Goal: Task Accomplishment & Management: Use online tool/utility

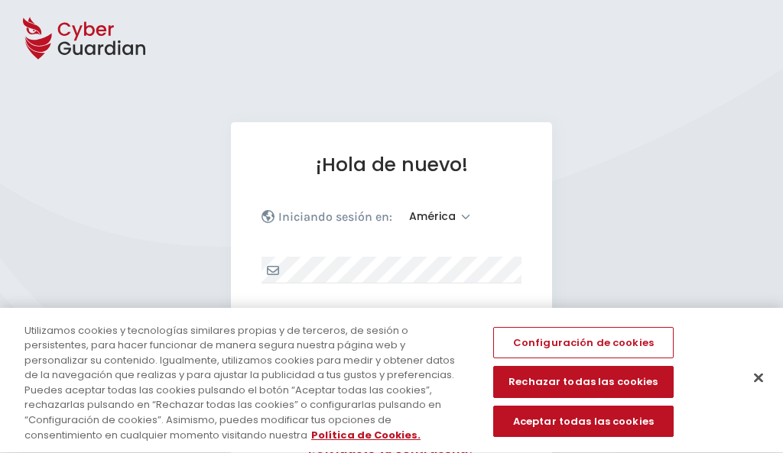
select select "América"
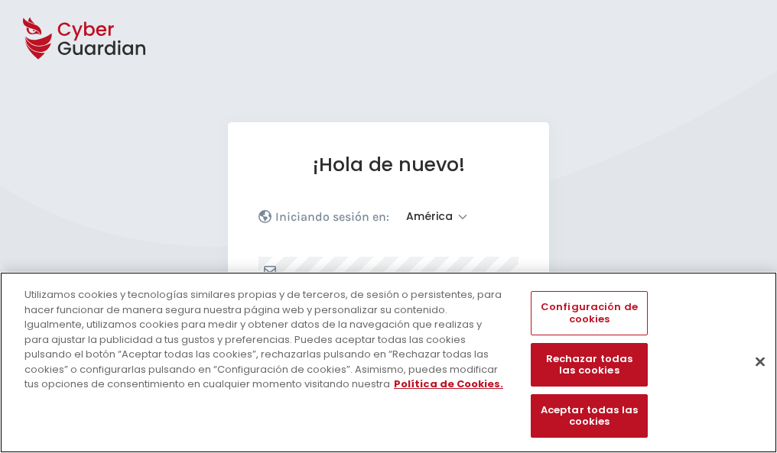
scroll to position [199, 0]
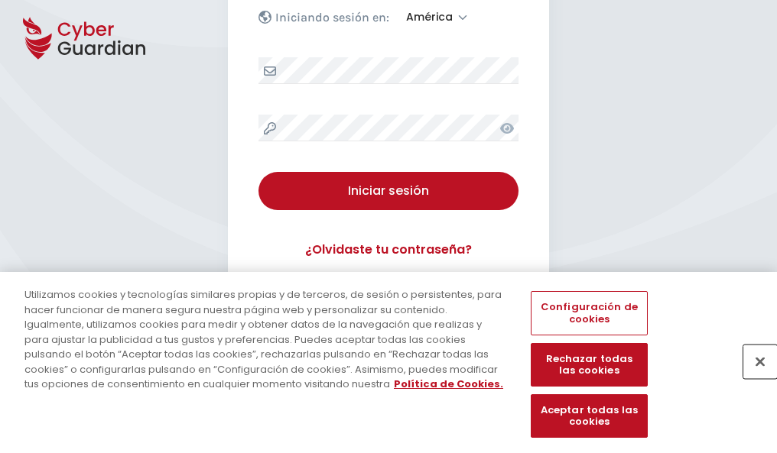
click at [752, 378] on button "Cerrar" at bounding box center [760, 362] width 34 height 34
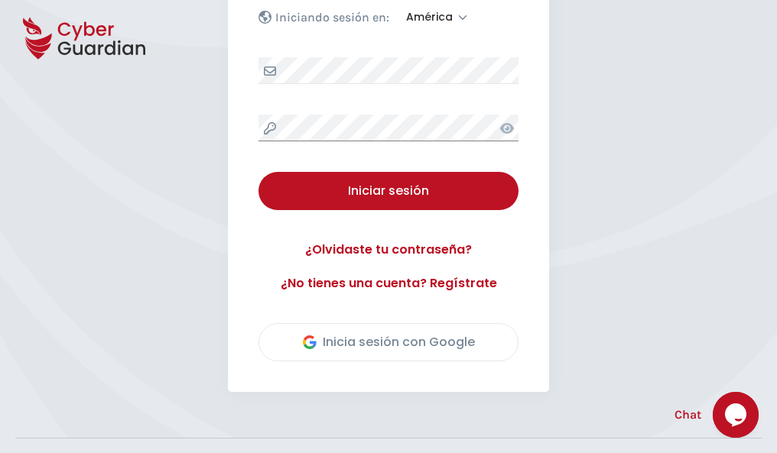
scroll to position [347, 0]
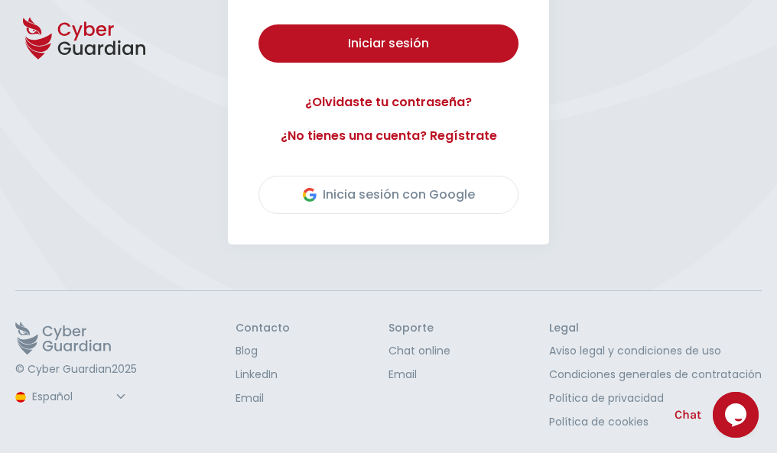
click at [258, 24] on button "Iniciar sesión" at bounding box center [388, 43] width 260 height 38
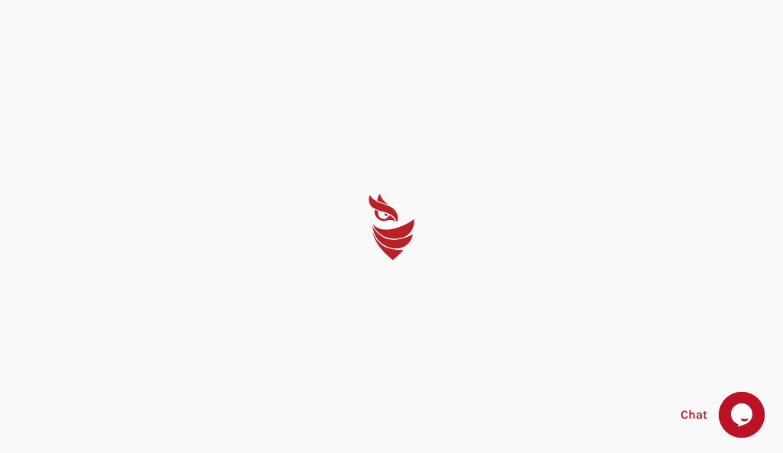
select select "English"
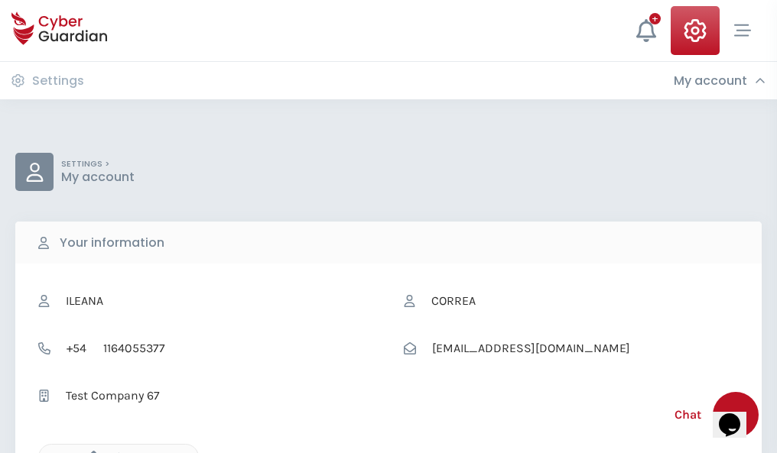
click at [89, 452] on icon "button" at bounding box center [89, 457] width 13 height 13
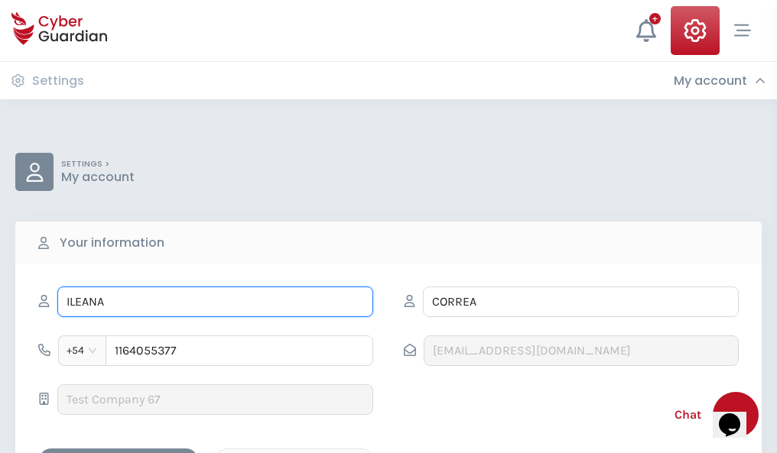
click at [215, 302] on input "ILEANA" at bounding box center [215, 302] width 316 height 31
type input "I"
type input "Salomé"
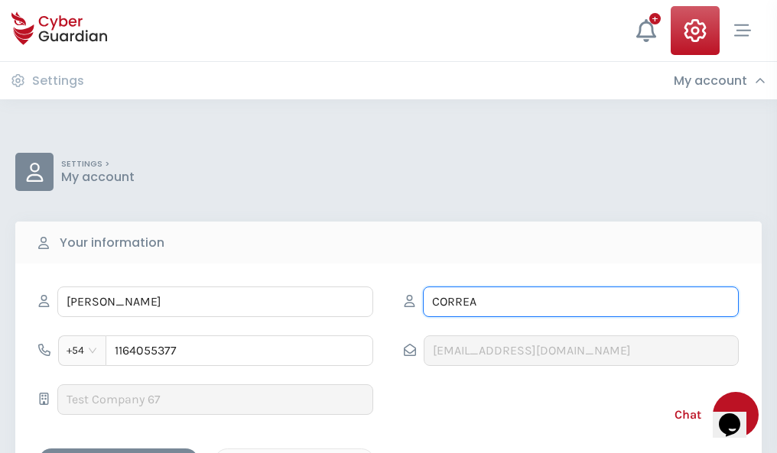
click at [580, 302] on input "CORREA" at bounding box center [581, 302] width 316 height 31
type input "C"
type input "Osorio"
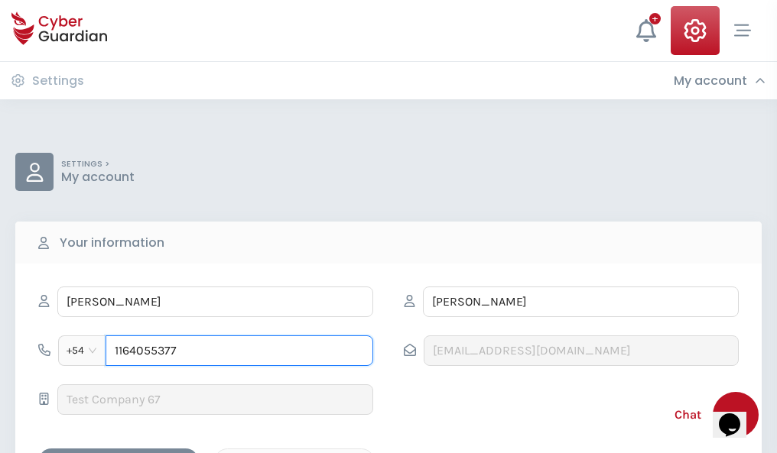
click at [239, 351] on input "1164055377" at bounding box center [239, 351] width 268 height 31
type input "1"
type input "4977356550"
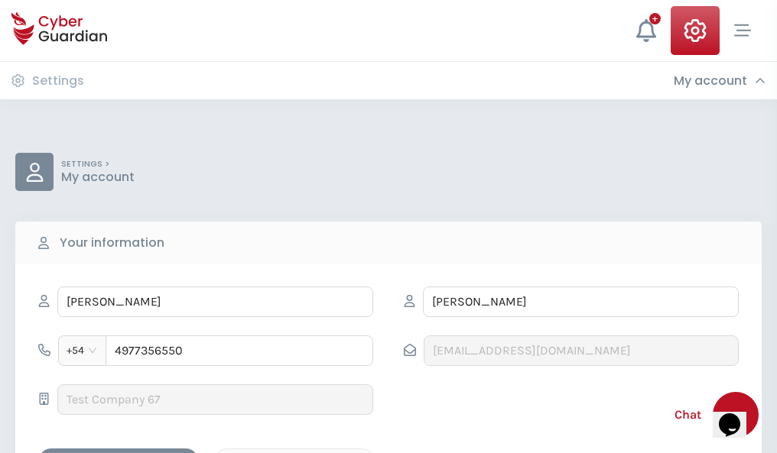
click at [294, 452] on div "Cancel" at bounding box center [294, 461] width 136 height 19
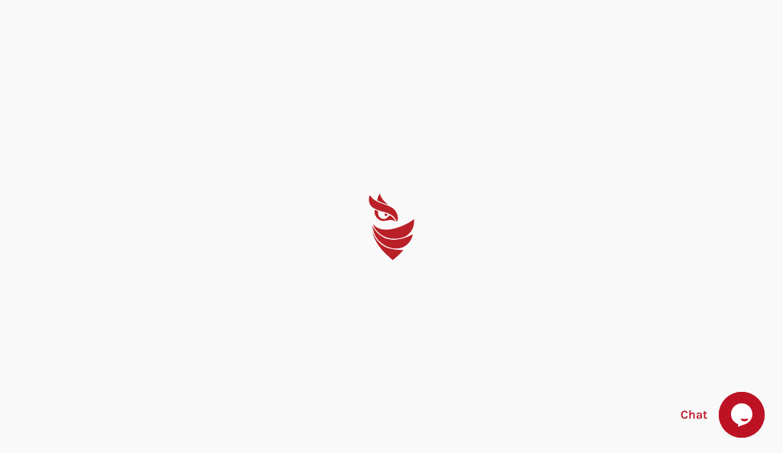
select select "English"
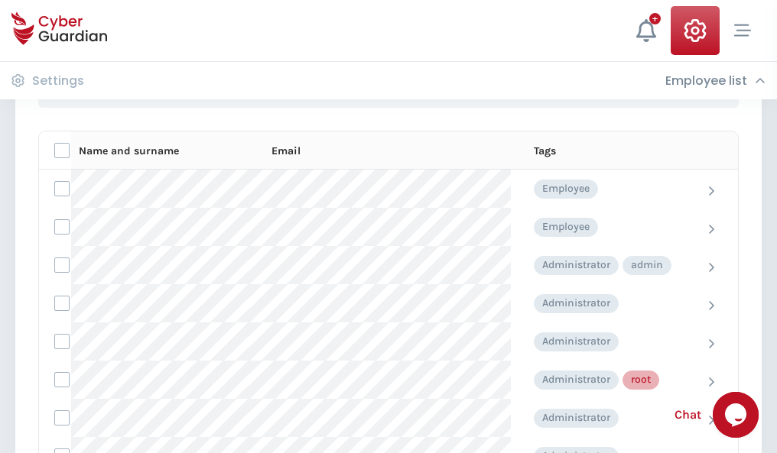
scroll to position [769, 0]
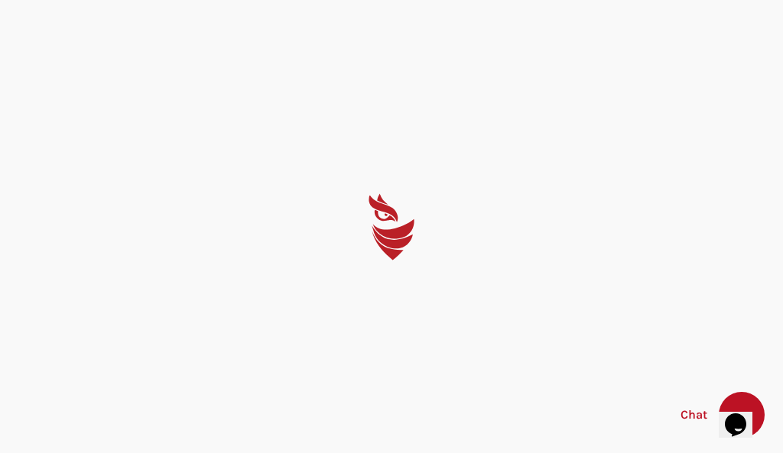
select select "English"
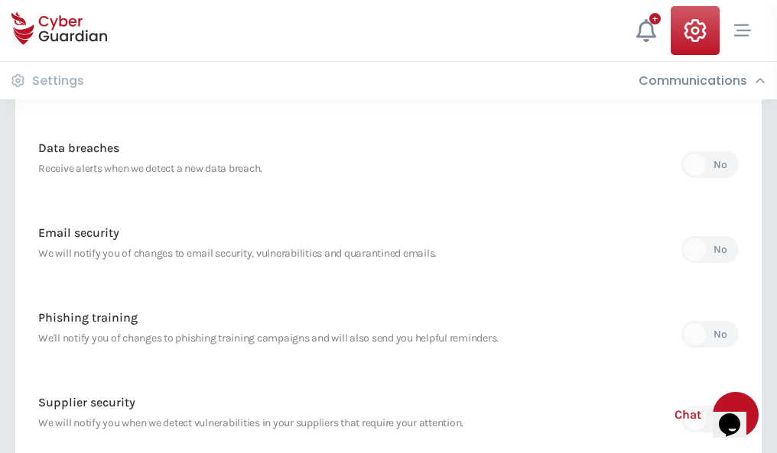
scroll to position [805, 0]
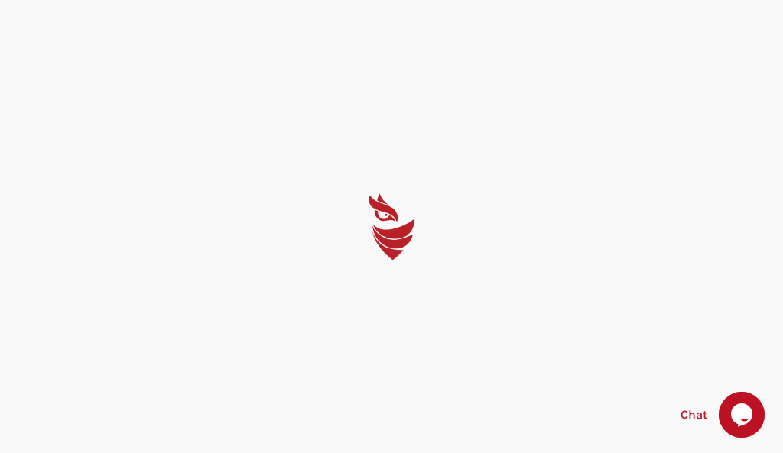
select select "English"
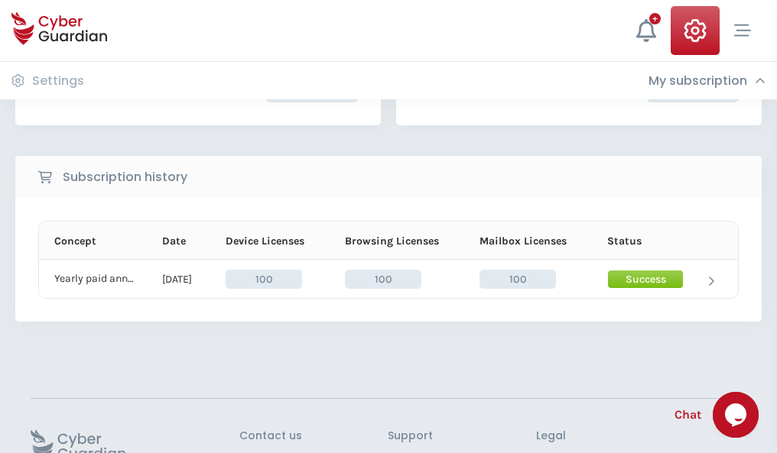
scroll to position [388, 0]
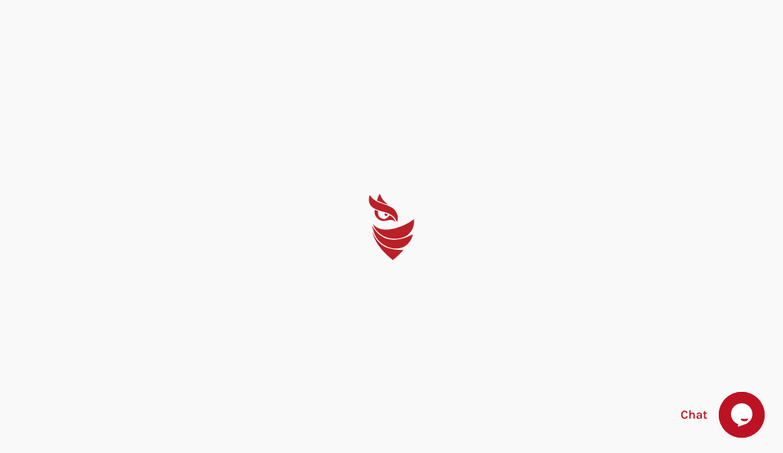
select select "English"
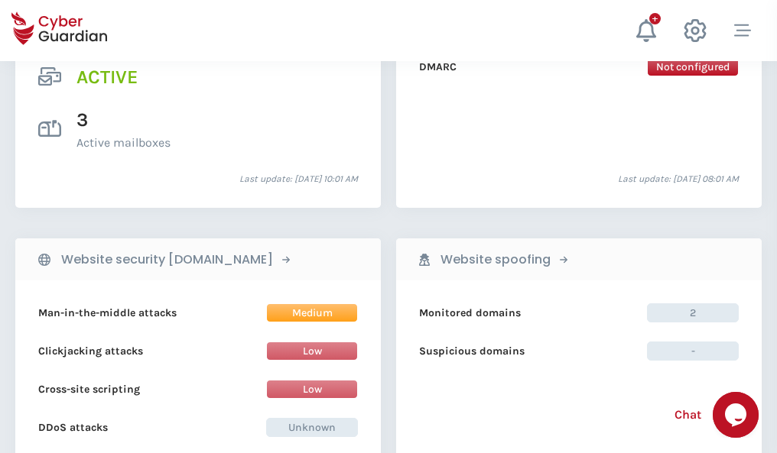
scroll to position [1553, 0]
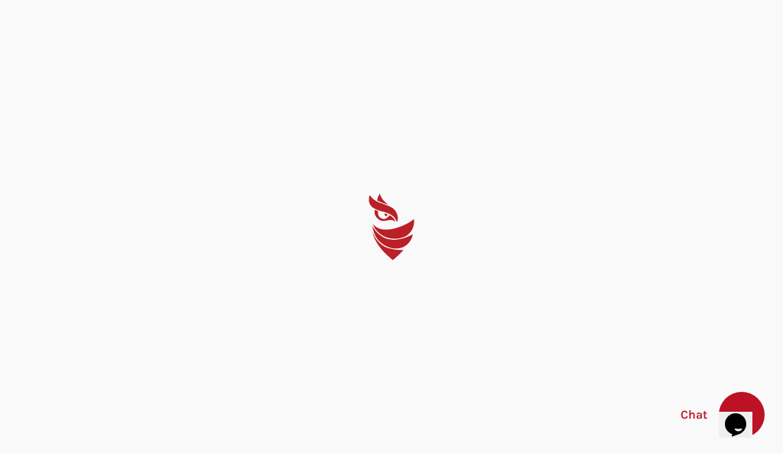
select select "English"
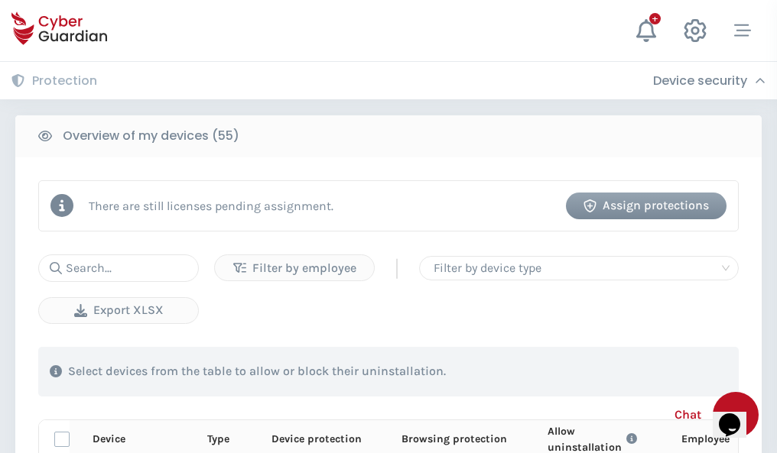
scroll to position [1332, 0]
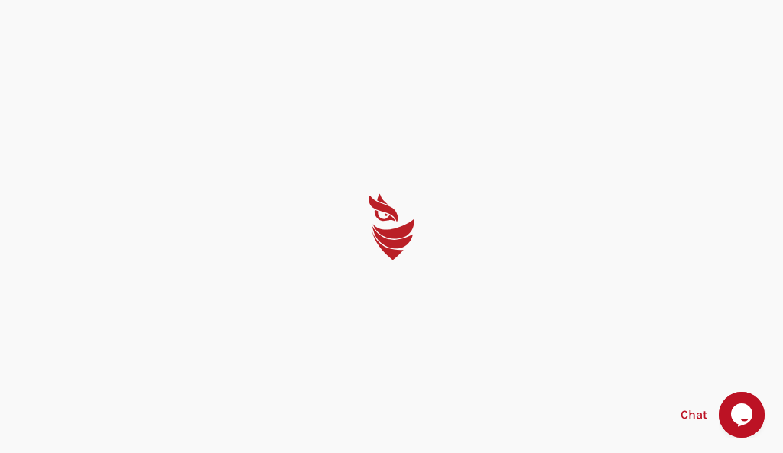
select select "English"
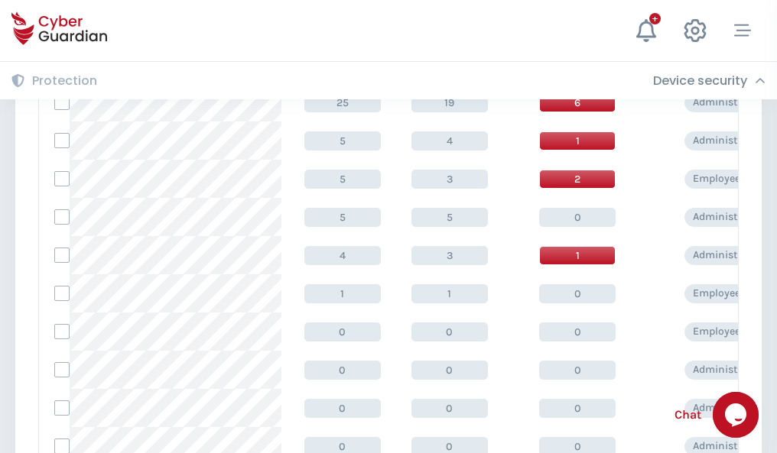
scroll to position [770, 0]
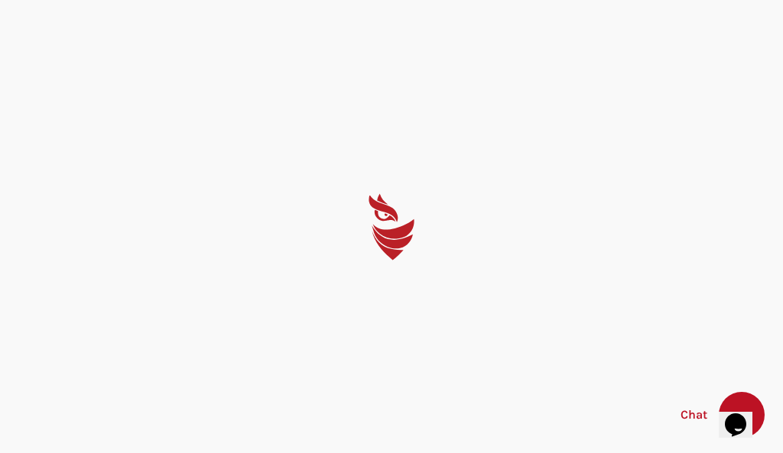
select select "English"
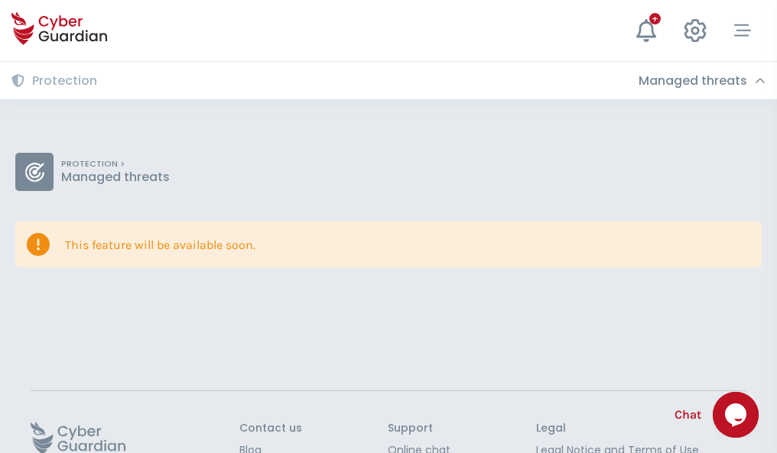
scroll to position [99, 0]
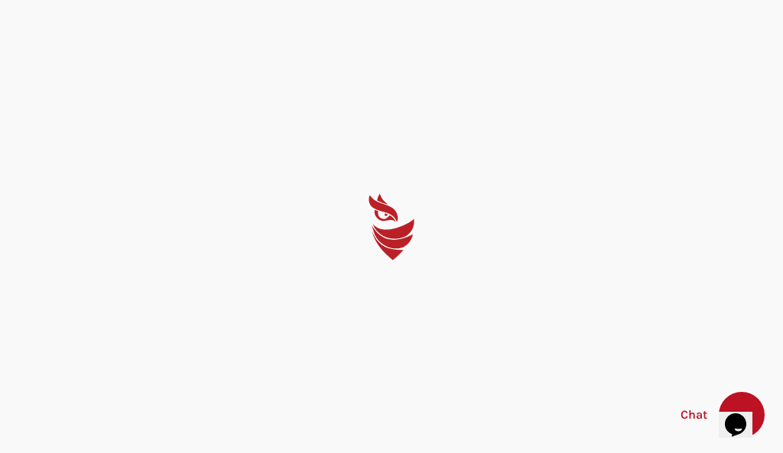
select select "English"
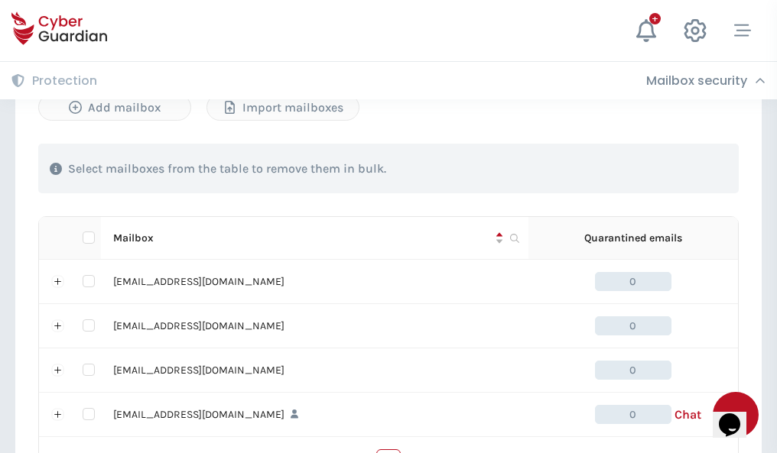
scroll to position [753, 0]
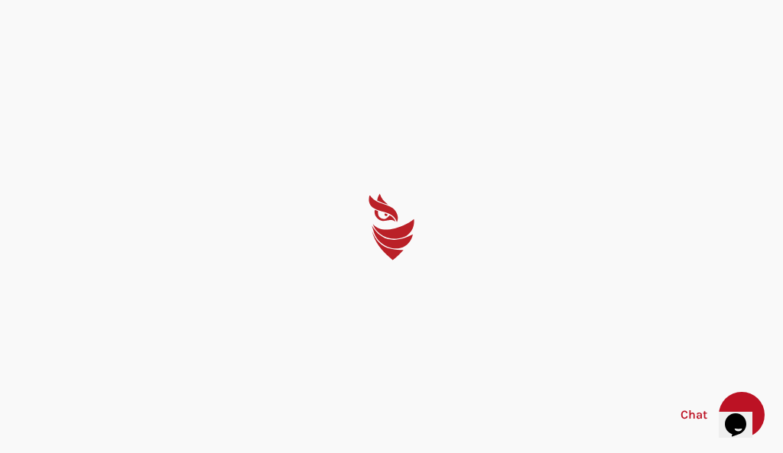
select select "English"
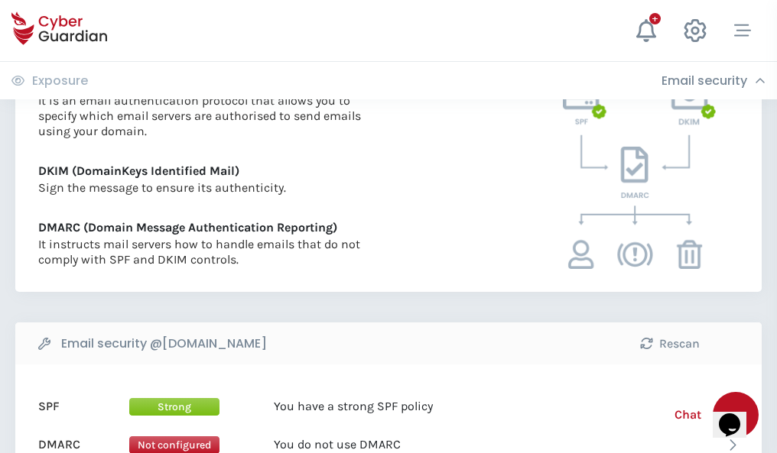
scroll to position [825, 0]
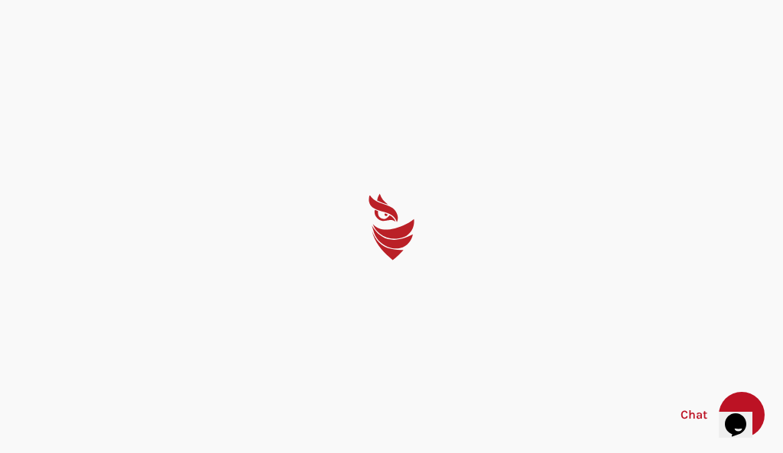
select select "English"
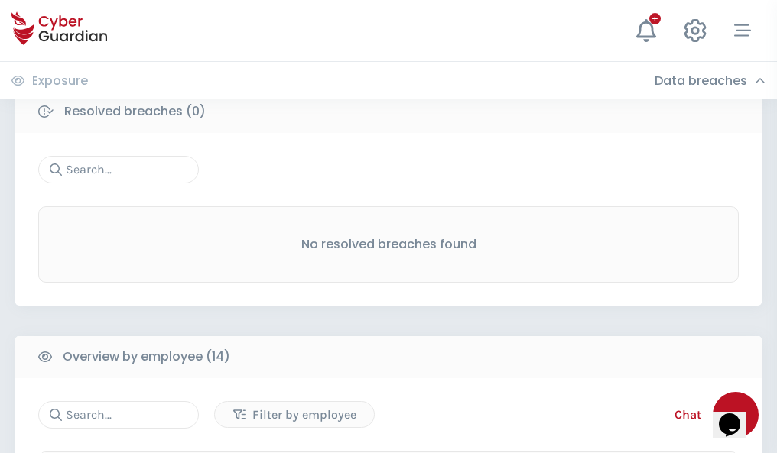
scroll to position [1380, 0]
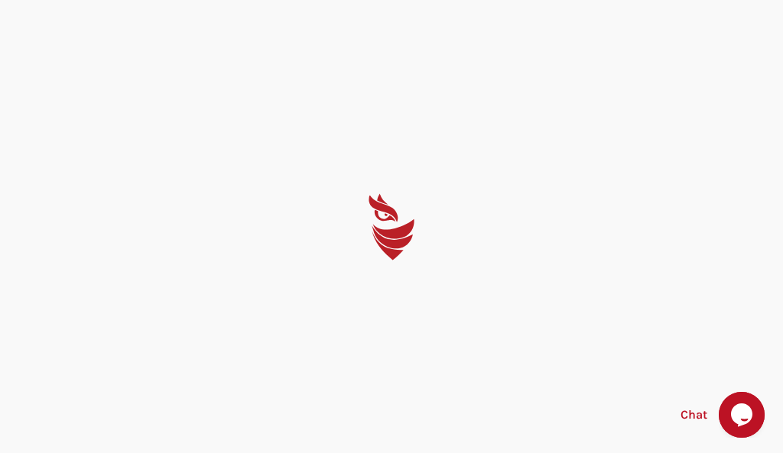
select select "English"
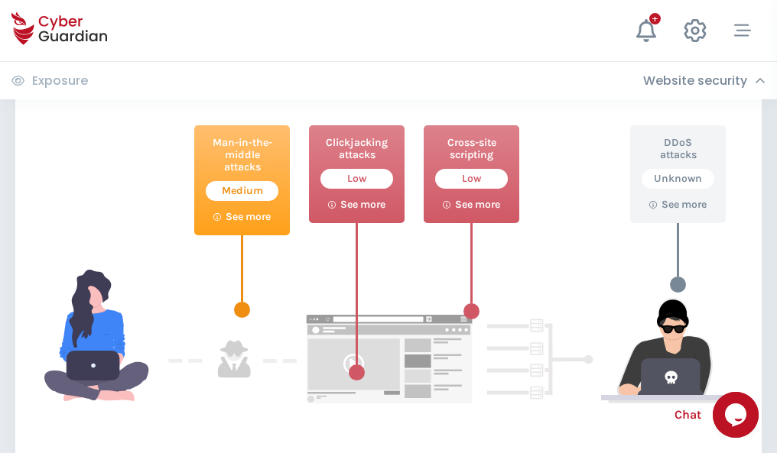
scroll to position [832, 0]
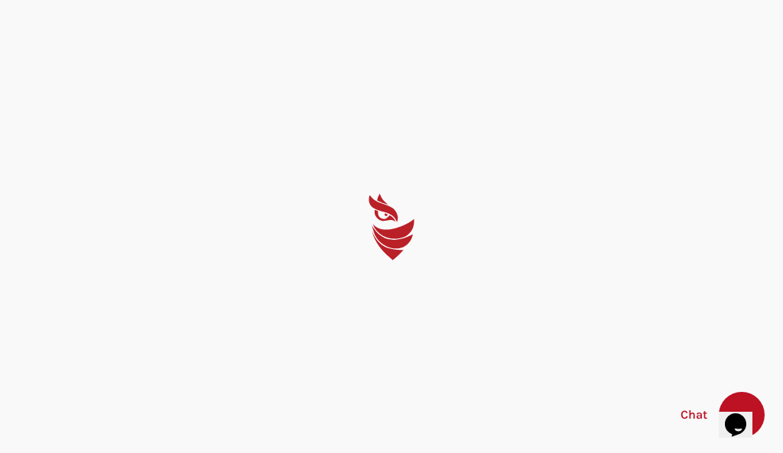
select select "English"
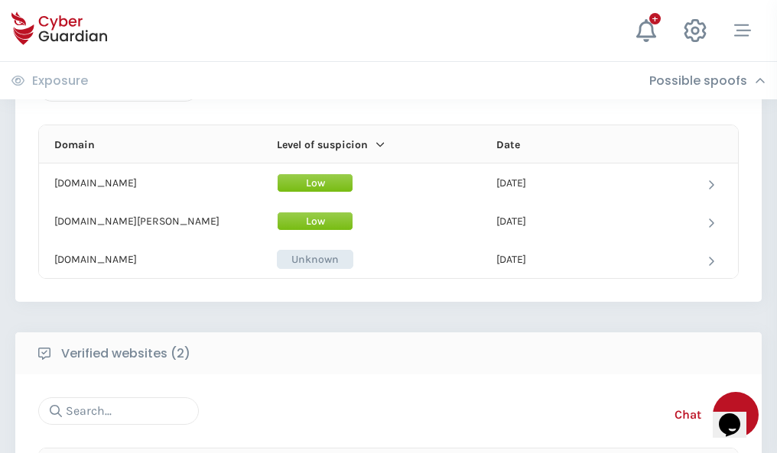
scroll to position [917, 0]
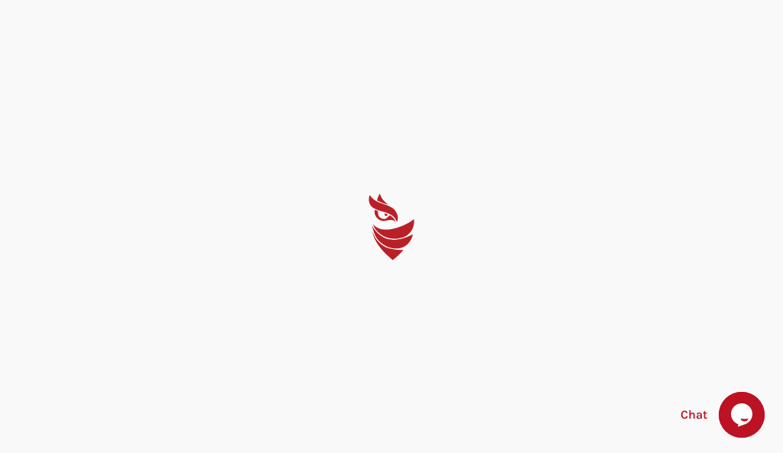
select select "English"
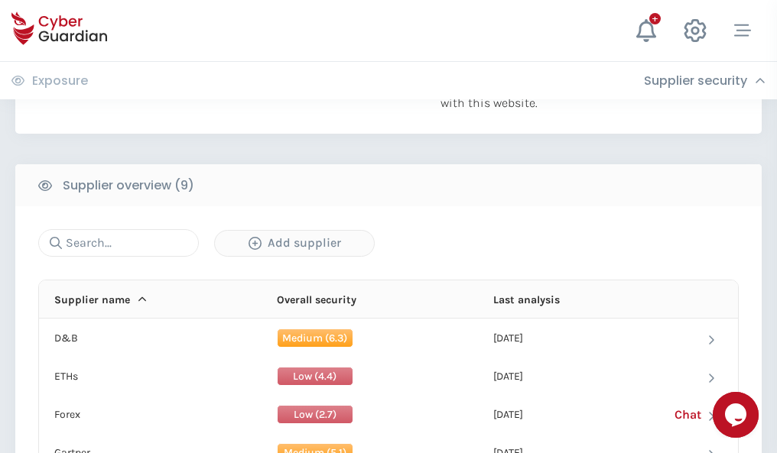
scroll to position [1066, 0]
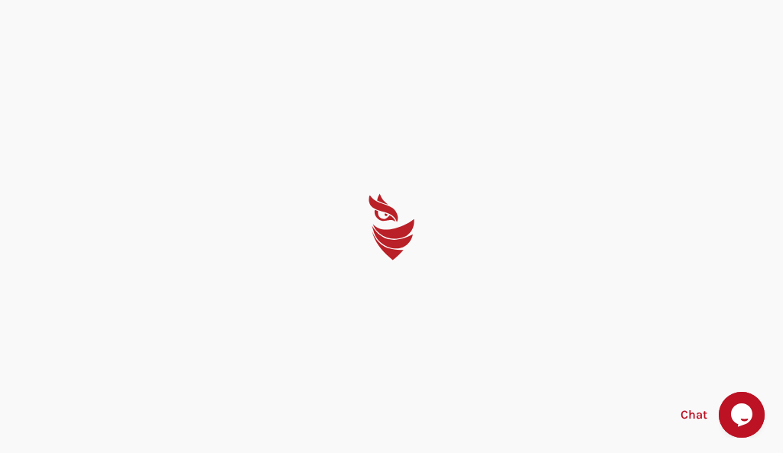
select select "English"
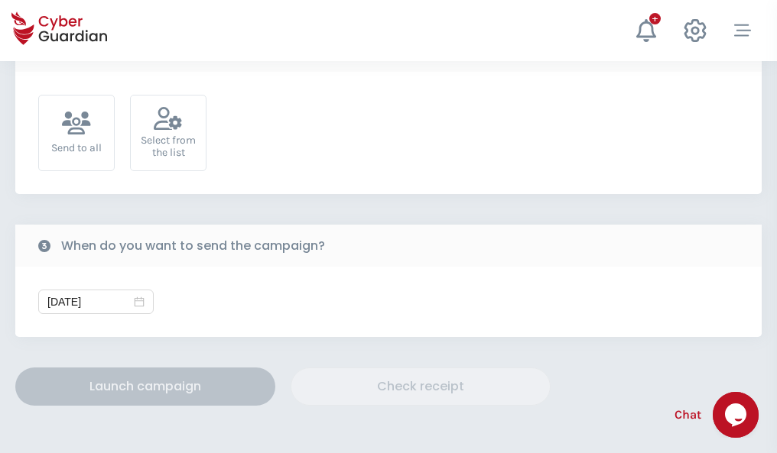
scroll to position [560, 0]
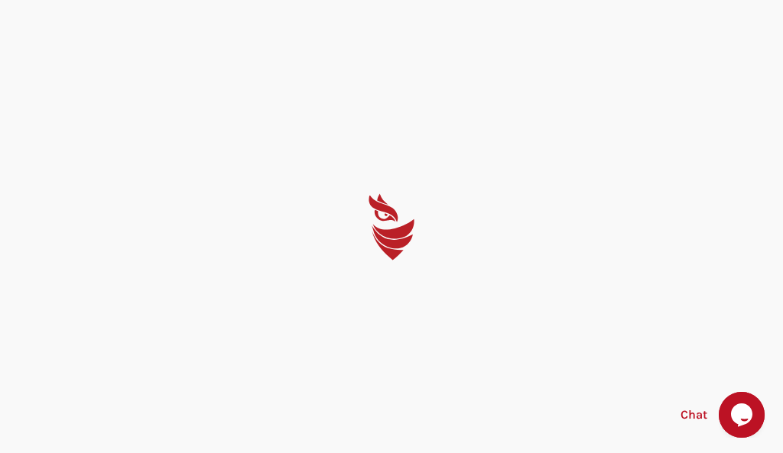
select select "English"
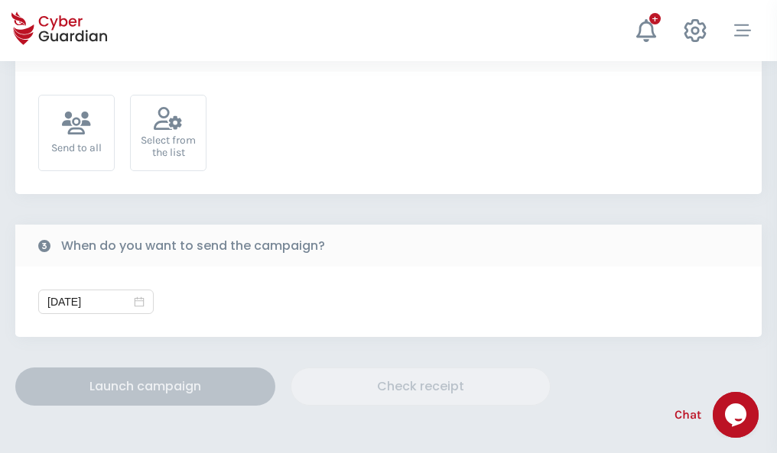
scroll to position [560, 0]
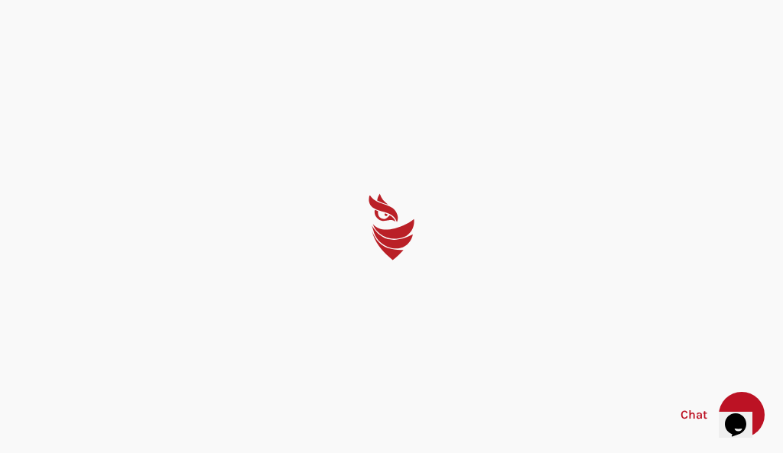
select select "English"
